Goal: Navigation & Orientation: Find specific page/section

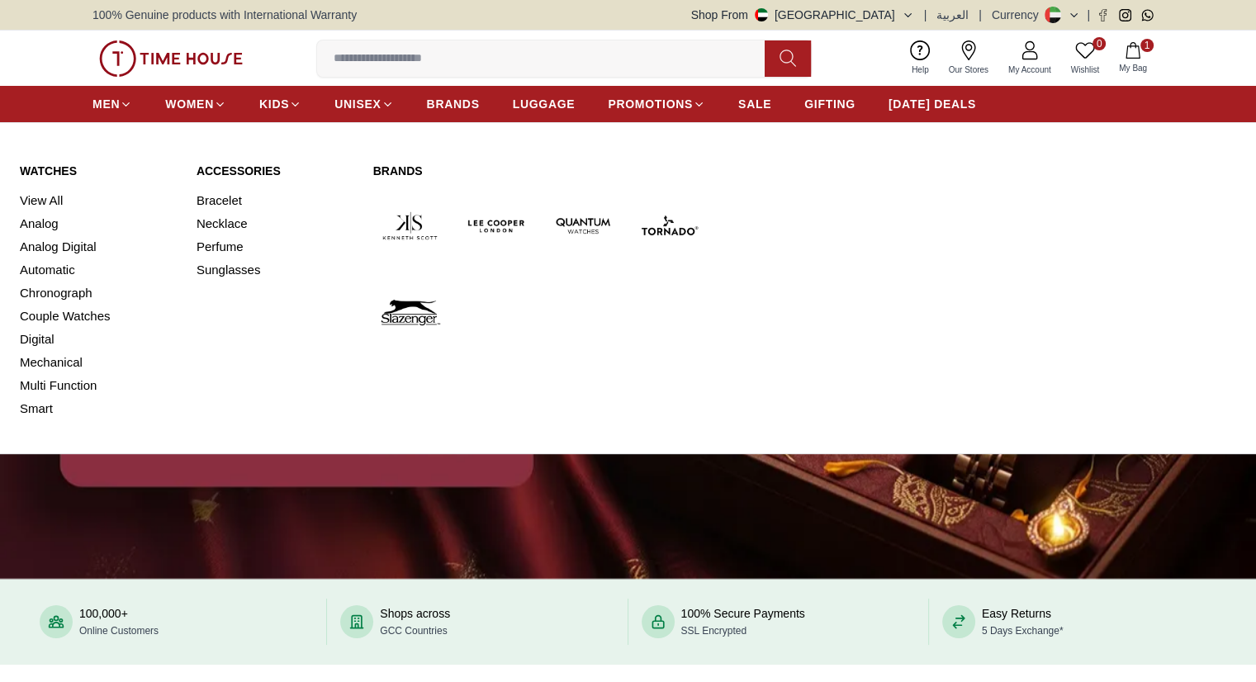
click at [45, 223] on link "Analog" at bounding box center [98, 223] width 157 height 23
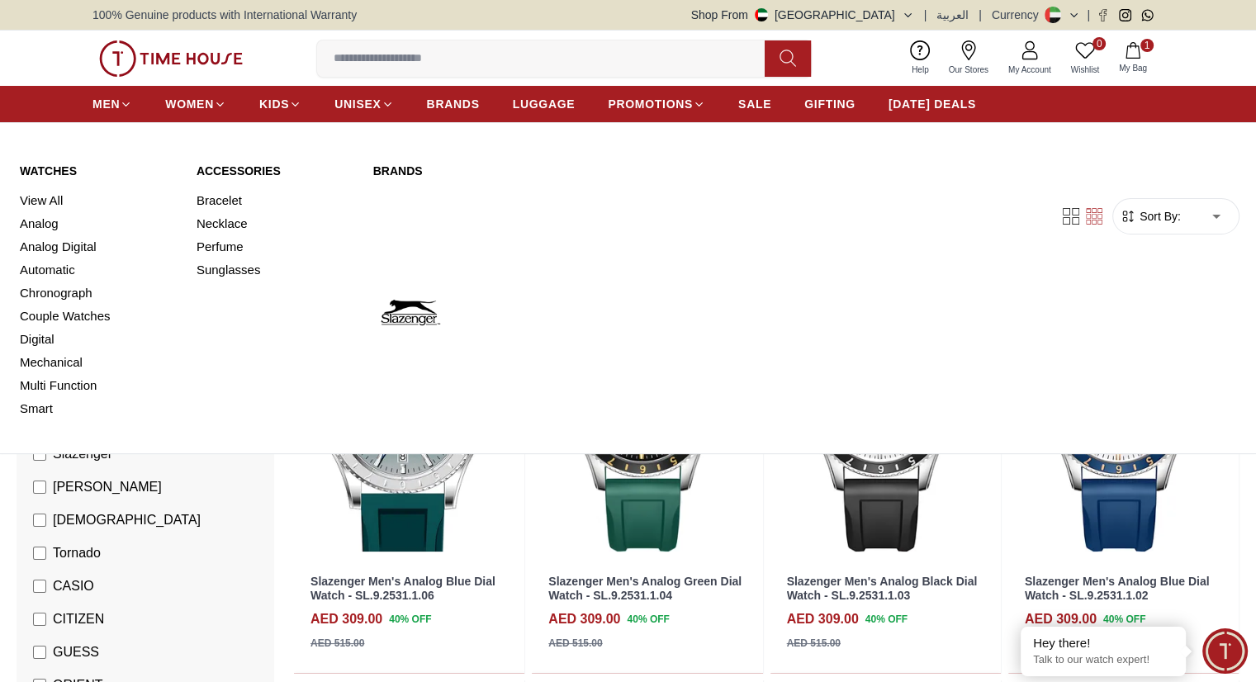
click at [73, 253] on link "Analog Digital" at bounding box center [98, 246] width 157 height 23
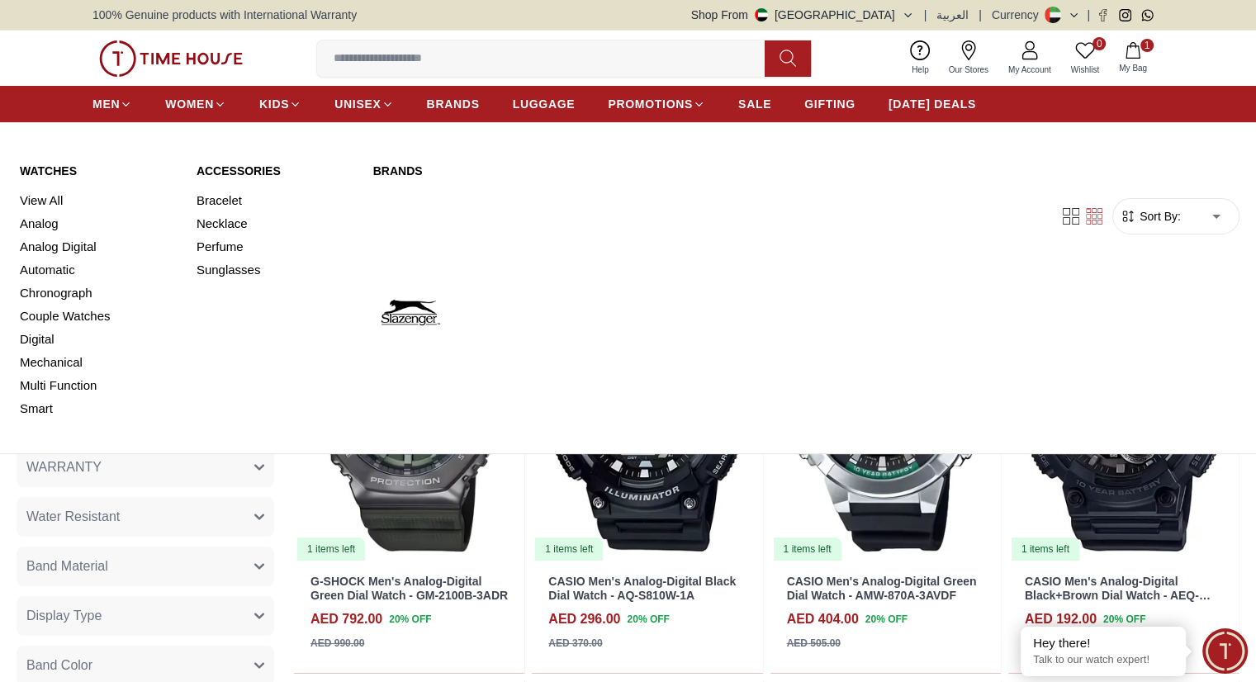
click at [63, 270] on link "Automatic" at bounding box center [98, 270] width 157 height 23
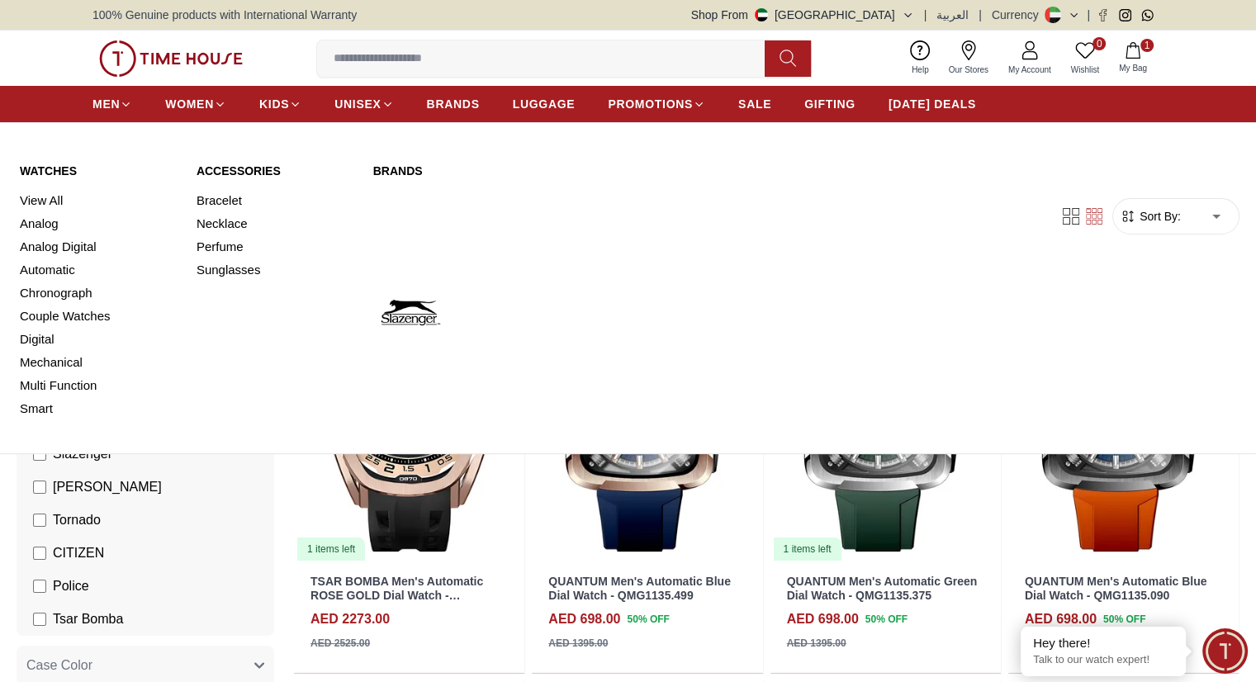
drag, startPoint x: 53, startPoint y: 339, endPoint x: 103, endPoint y: 281, distance: 76.7
click at [53, 339] on link "Digital" at bounding box center [98, 339] width 157 height 23
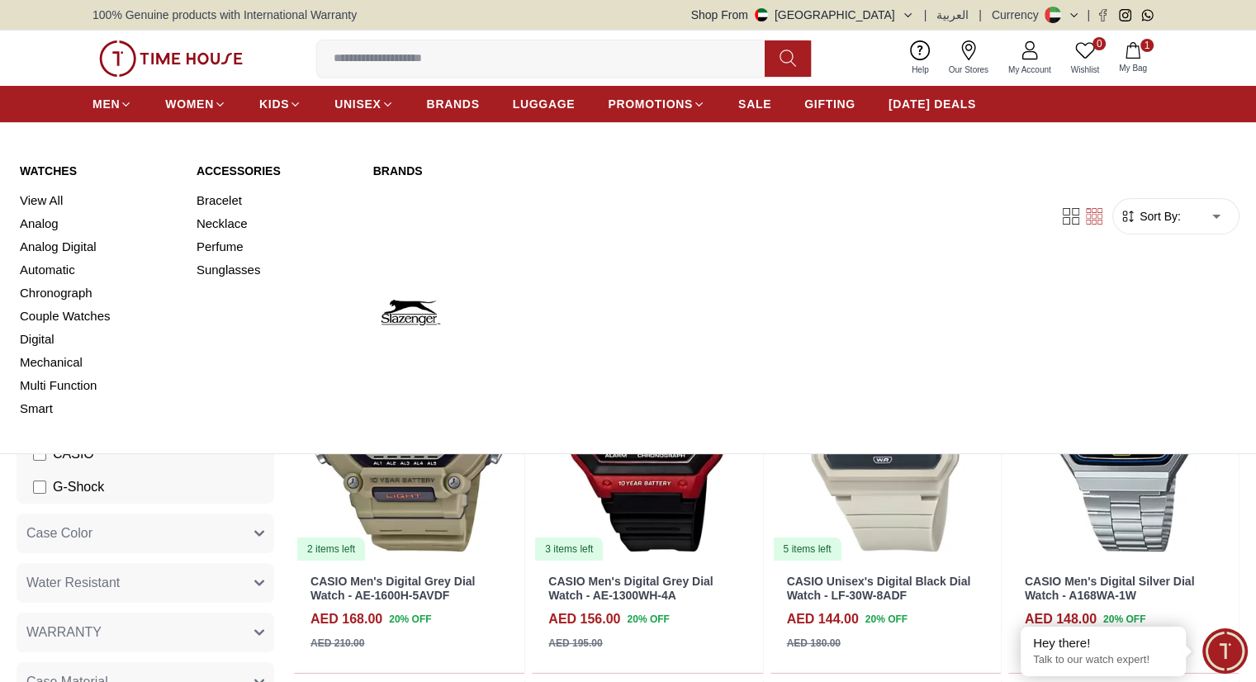
drag, startPoint x: 66, startPoint y: 383, endPoint x: 72, endPoint y: 370, distance: 14.4
click at [66, 383] on link "Multi Function" at bounding box center [98, 385] width 157 height 23
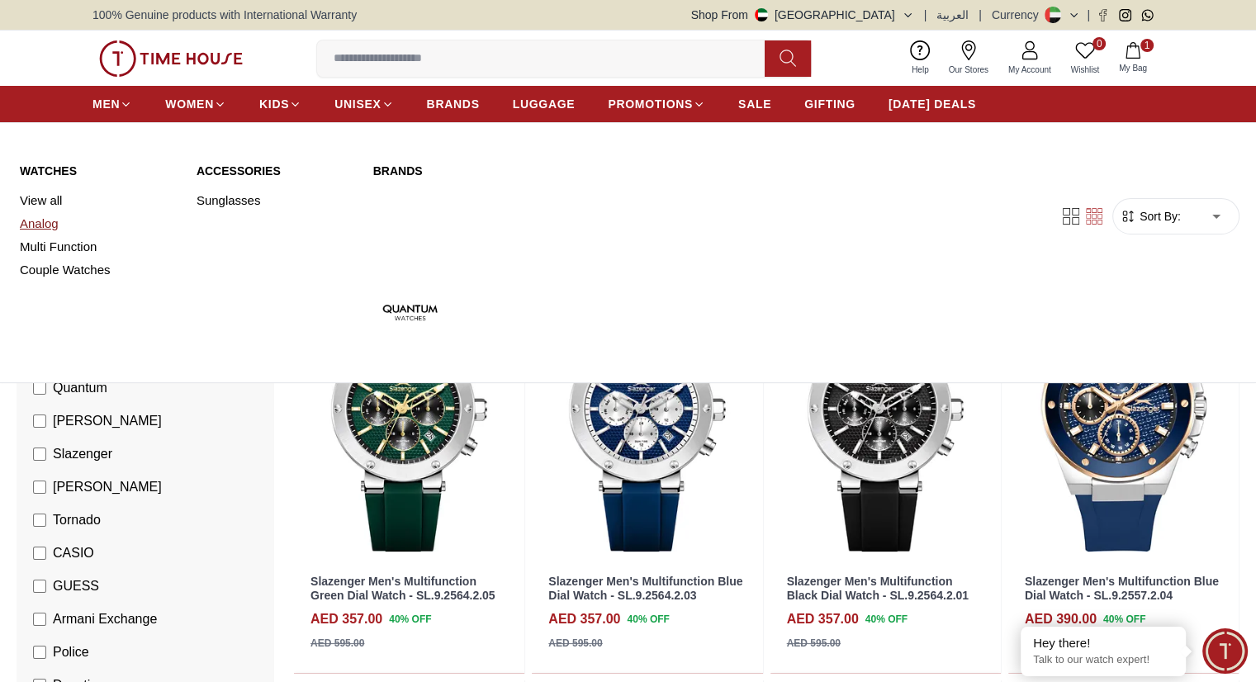
click at [59, 221] on link "Analog" at bounding box center [98, 223] width 157 height 23
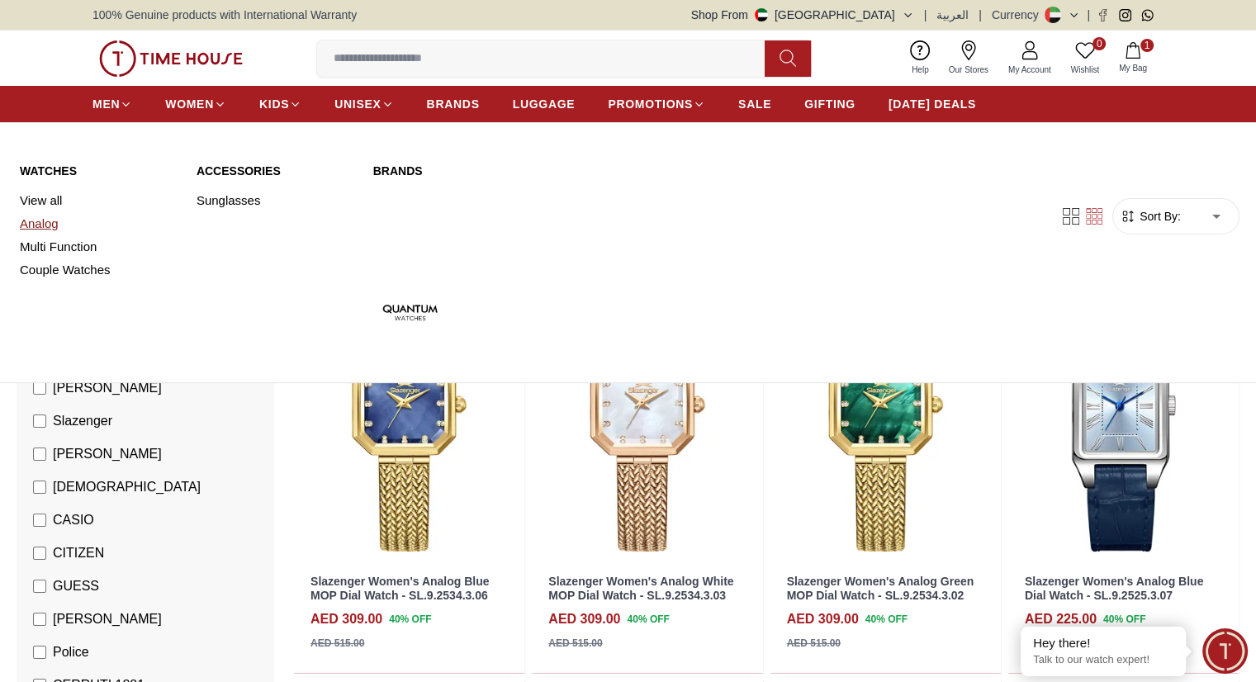
click at [46, 221] on link "Analog" at bounding box center [98, 223] width 157 height 23
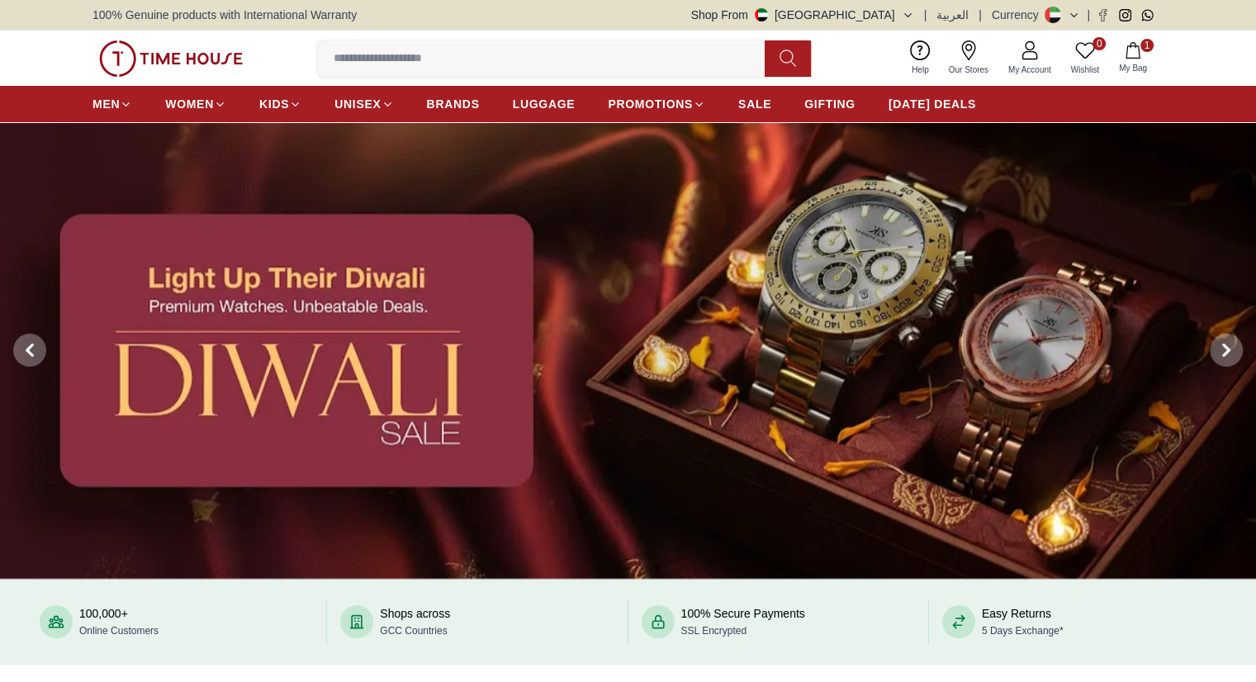
click at [879, 11] on button "Shop From UAE" at bounding box center [802, 15] width 223 height 17
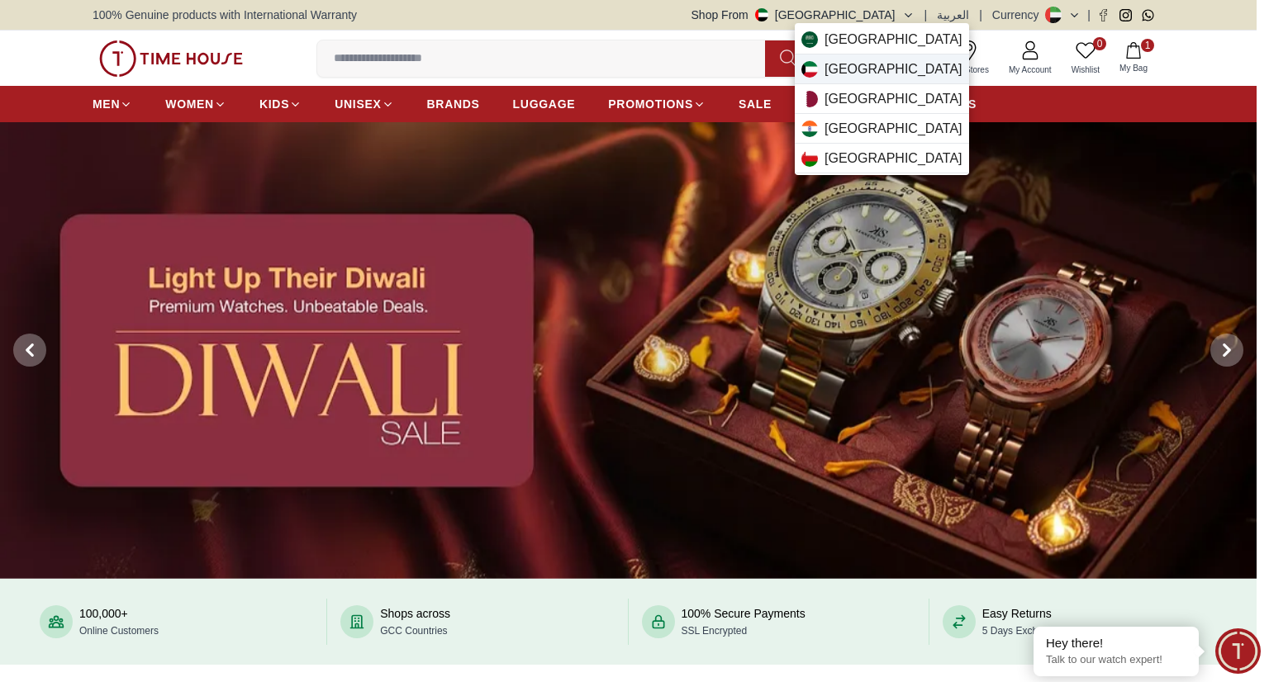
click at [879, 102] on div "Qatar" at bounding box center [882, 99] width 174 height 30
